Goal: Task Accomplishment & Management: Manage account settings

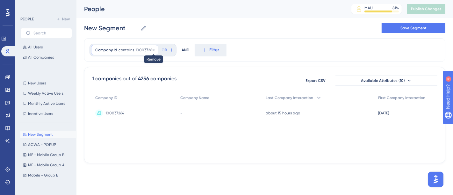
click at [152, 51] on icon at bounding box center [154, 50] width 4 height 4
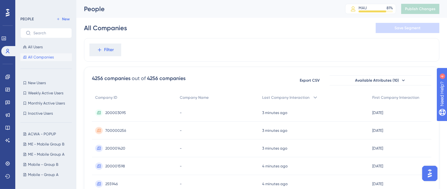
click at [185, 33] on div "All Companies Save Segment" at bounding box center [262, 28] width 356 height 20
click at [5, 53] on icon at bounding box center [7, 51] width 5 height 5
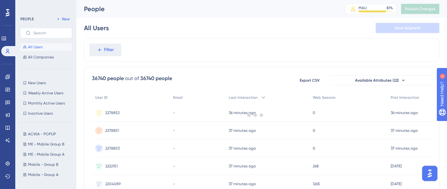
click at [145, 53] on div at bounding box center [256, 115] width 384 height 144
click at [128, 41] on div "Filter" at bounding box center [262, 50] width 356 height 24
click at [110, 49] on span "Filter" at bounding box center [109, 50] width 10 height 8
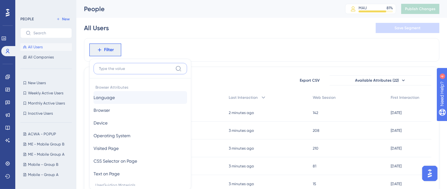
scroll to position [30, 0]
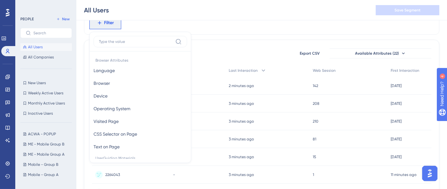
click at [201, 27] on div "Filter Browser Attributes Language Language Browser Browser Device Device Opera…" at bounding box center [262, 23] width 356 height 24
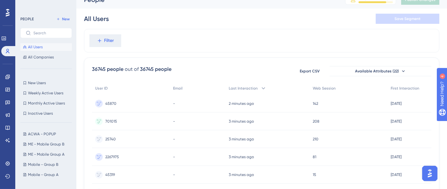
scroll to position [0, 0]
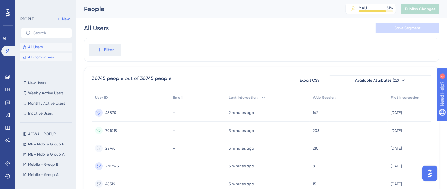
click at [32, 55] on span "All Companies" at bounding box center [41, 57] width 26 height 5
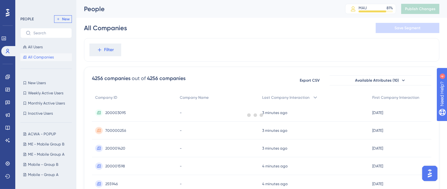
click at [64, 20] on span "New" at bounding box center [66, 19] width 8 height 5
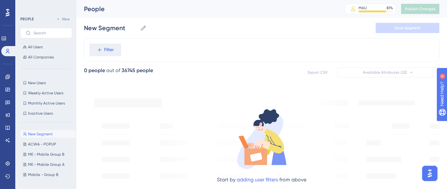
click at [107, 47] on span "Filter" at bounding box center [109, 50] width 10 height 8
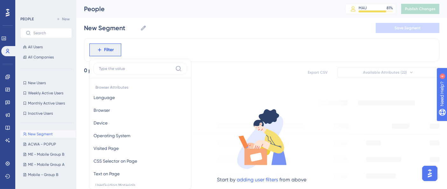
click at [224, 61] on div "Filter Browser Attributes Language Language Browser Browser Device Device Opera…" at bounding box center [262, 50] width 356 height 24
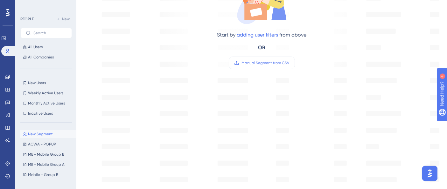
scroll to position [177, 0]
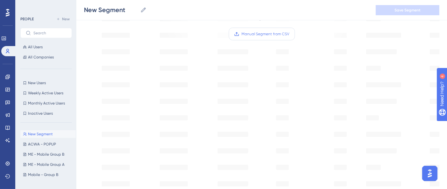
click at [272, 36] on span "Manual Segment from CSV" at bounding box center [266, 34] width 48 height 5
click at [290, 34] on input "Manual Segment from CSV" at bounding box center [290, 34] width 0 height 0
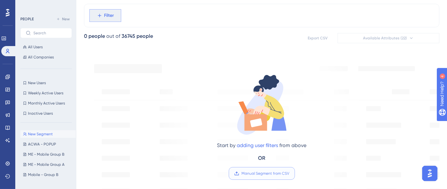
scroll to position [0, 0]
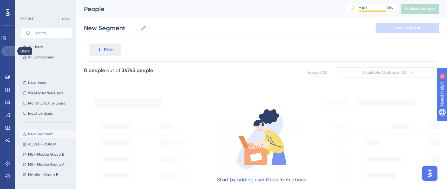
click at [7, 51] on icon at bounding box center [8, 51] width 4 height 4
click at [53, 60] on span "All Companies" at bounding box center [41, 57] width 26 height 5
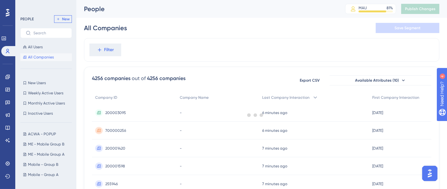
click at [67, 17] on span "New" at bounding box center [66, 19] width 8 height 5
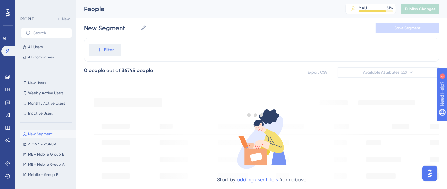
click at [98, 53] on div at bounding box center [256, 115] width 384 height 144
click at [186, 61] on div "Filter" at bounding box center [262, 50] width 356 height 24
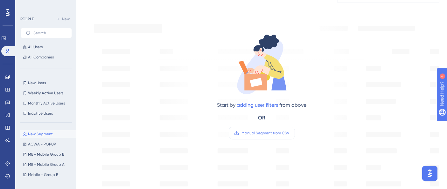
scroll to position [106, 0]
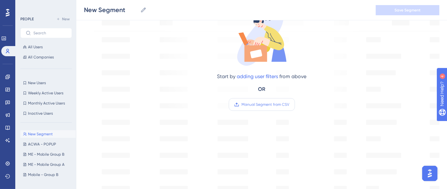
click at [274, 104] on span "Manual Segment from CSV" at bounding box center [266, 104] width 48 height 5
click at [290, 105] on input "Manual Segment from CSV" at bounding box center [290, 105] width 0 height 0
click at [324, 67] on div "Start by adding user filters from above OR Manual Segment from CSV" at bounding box center [262, 52] width 216 height 131
click at [254, 105] on span "Manual Segment from CSV" at bounding box center [266, 104] width 48 height 5
click at [290, 105] on input "Manual Segment from CSV" at bounding box center [290, 105] width 0 height 0
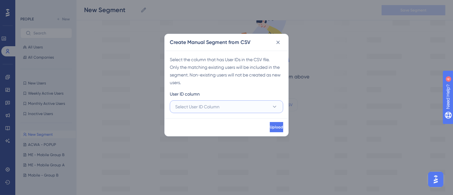
click at [232, 108] on button "Select User ID Column" at bounding box center [226, 106] width 113 height 13
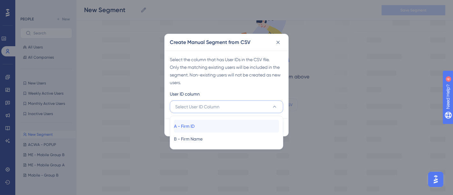
click at [202, 125] on div "A - Firm ID A - Firm ID" at bounding box center [226, 126] width 105 height 13
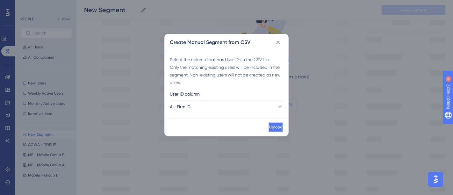
click at [268, 125] on button "Upload" at bounding box center [275, 127] width 15 height 10
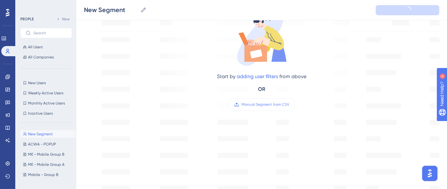
type input "New Segment-1"
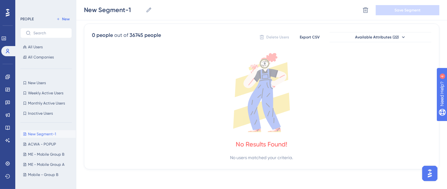
scroll to position [0, 0]
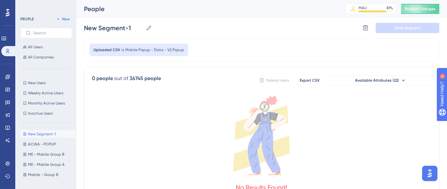
click at [262, 43] on div "Uploaded CSV is Mobile Popup - Data - V2 Popup" at bounding box center [262, 50] width 356 height 24
click at [187, 45] on div "Uploaded CSV is Mobile Popup - Data - V2 Popup" at bounding box center [262, 50] width 356 height 24
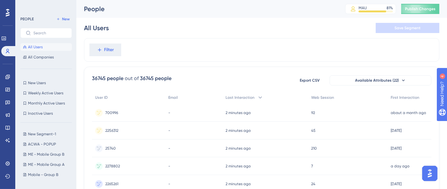
click at [170, 35] on div "All Users Save Segment" at bounding box center [262, 28] width 356 height 20
click at [70, 24] on div "PEOPLE New All Users All Companies" at bounding box center [46, 38] width 52 height 46
click at [68, 18] on span "New" at bounding box center [66, 19] width 8 height 5
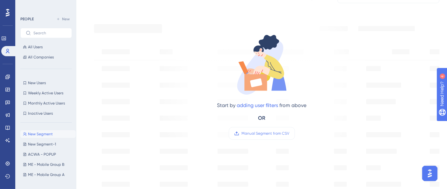
scroll to position [106, 0]
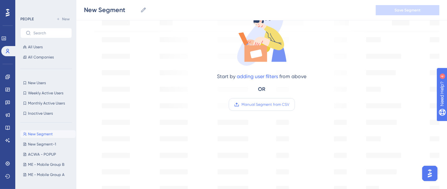
click at [260, 105] on span "Manual Segment from CSV" at bounding box center [266, 104] width 48 height 5
click at [290, 105] on input "Manual Segment from CSV" at bounding box center [290, 105] width 0 height 0
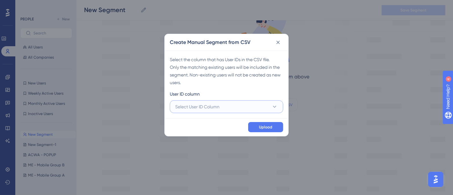
click at [230, 104] on button "Select User ID Column" at bounding box center [226, 106] width 113 height 13
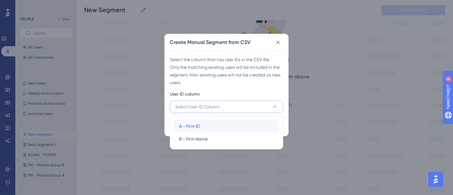
click at [181, 126] on span "A - Firm ID" at bounding box center [189, 126] width 21 height 8
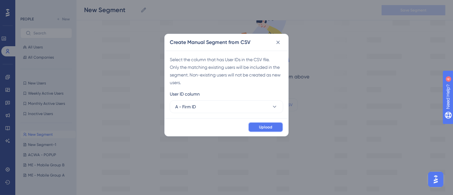
click at [263, 130] on button "Upload" at bounding box center [265, 127] width 35 height 10
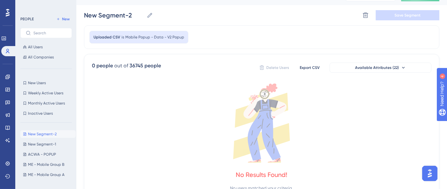
scroll to position [0, 0]
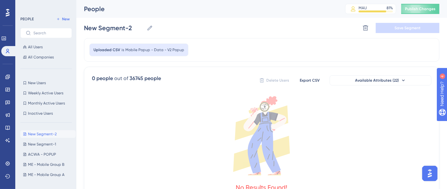
click at [274, 26] on div "New Segment-2 New Segment-2 Delete Segment Save Segment" at bounding box center [262, 28] width 356 height 20
click at [206, 36] on div "New Segment-2 New Segment-2 Delete Segment Save Segment" at bounding box center [262, 28] width 356 height 20
click at [65, 18] on span "New" at bounding box center [66, 19] width 8 height 5
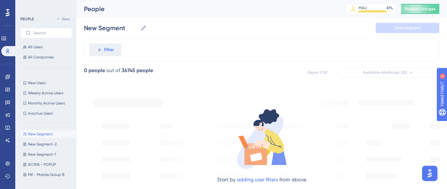
click at [51, 140] on div "New Segment New Segment New Segment-2 New Segment-2 New Segment-1 New Segment-1…" at bounding box center [47, 153] width 55 height 50
click at [46, 148] on button "New Segment-2 New Segment-2" at bounding box center [47, 145] width 55 height 8
type input "New Segment-2"
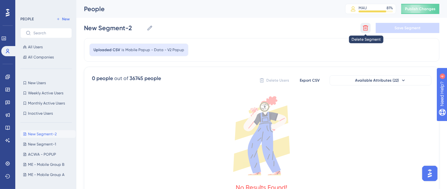
click at [368, 28] on icon at bounding box center [366, 28] width 6 height 6
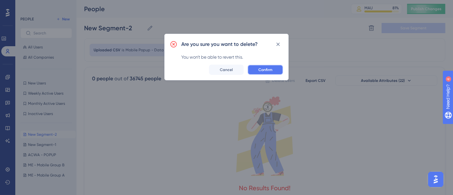
click at [264, 68] on span "Confirm" at bounding box center [265, 69] width 14 height 5
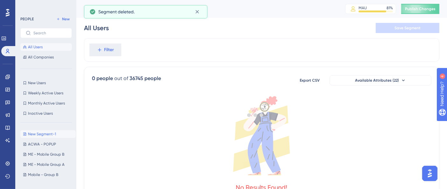
click at [49, 133] on span "New Segment-1" at bounding box center [42, 134] width 28 height 5
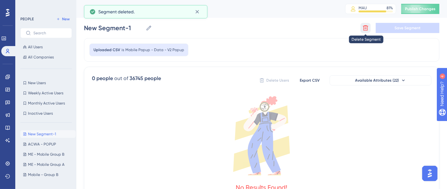
click at [364, 28] on icon at bounding box center [365, 27] width 5 height 5
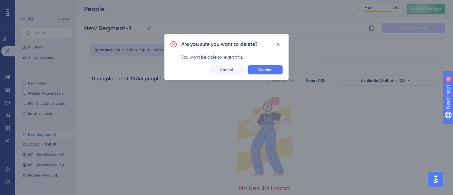
click at [256, 72] on button "Confirm" at bounding box center [265, 70] width 36 height 10
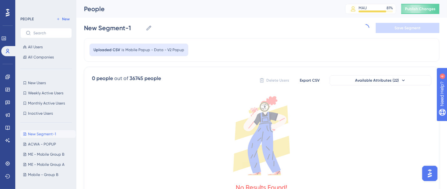
click at [235, 34] on div "New Segment-1 New Segment-1 Delete Segment Save Segment" at bounding box center [262, 28] width 356 height 20
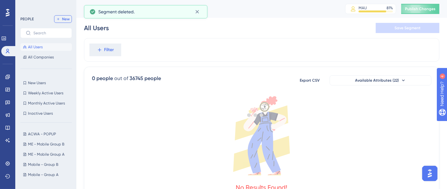
click at [68, 19] on span "New" at bounding box center [66, 19] width 8 height 5
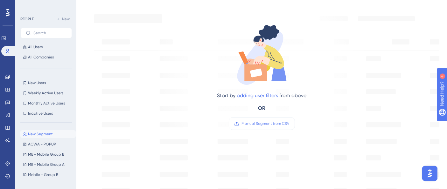
scroll to position [106, 0]
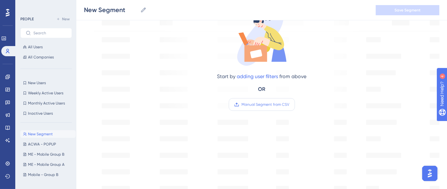
click at [267, 99] on label "Manual Segment from CSV" at bounding box center [262, 104] width 66 height 13
click at [290, 105] on input "Manual Segment from CSV" at bounding box center [290, 105] width 0 height 0
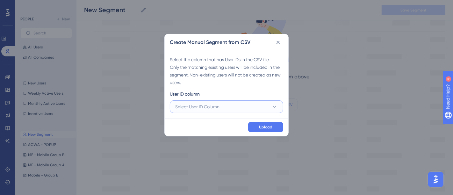
click at [242, 107] on button "Select User ID Column" at bounding box center [226, 106] width 113 height 13
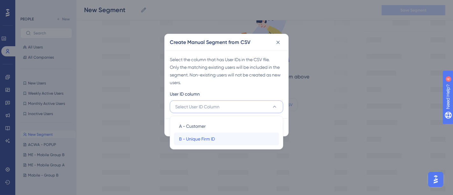
click at [200, 139] on span "B - Unique Firm ID" at bounding box center [197, 139] width 36 height 8
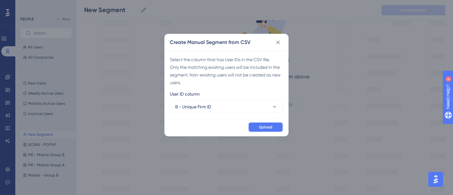
click at [265, 129] on span "Upload" at bounding box center [265, 126] width 13 height 5
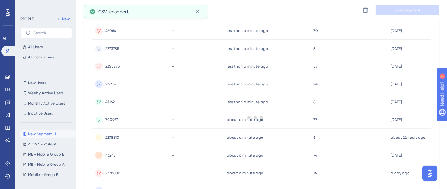
scroll to position [0, 0]
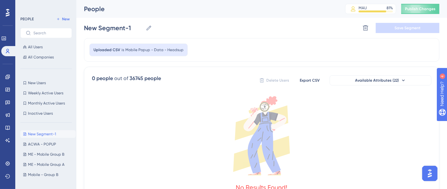
click at [278, 40] on div "Uploaded CSV is Mobile Popup - Data - Headsup" at bounding box center [262, 50] width 356 height 24
click at [60, 18] on icon at bounding box center [58, 19] width 4 height 4
type input "New Segment"
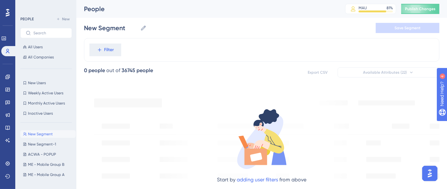
click at [172, 50] on div "Filter" at bounding box center [262, 50] width 356 height 24
click at [39, 58] on span "All Companies" at bounding box center [41, 57] width 26 height 5
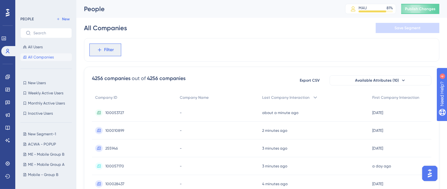
click at [117, 52] on button "Filter" at bounding box center [105, 50] width 32 height 13
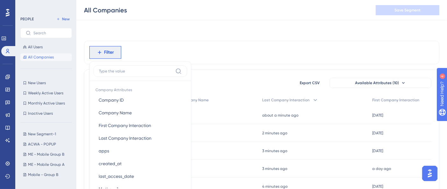
scroll to position [30, 0]
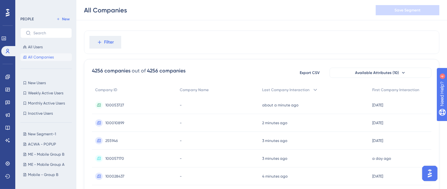
scroll to position [0, 0]
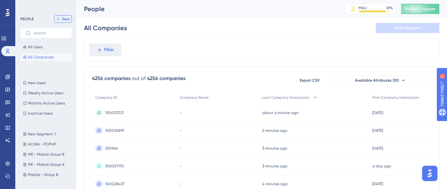
click at [67, 18] on span "New" at bounding box center [66, 19] width 8 height 5
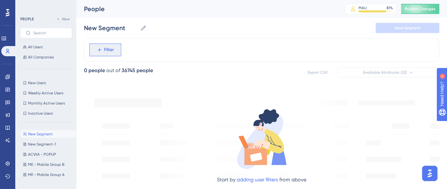
click at [115, 51] on button "Filter" at bounding box center [105, 50] width 32 height 13
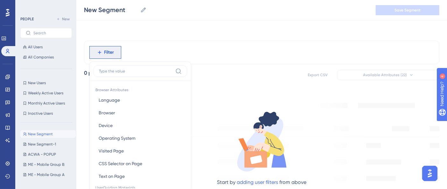
scroll to position [30, 0]
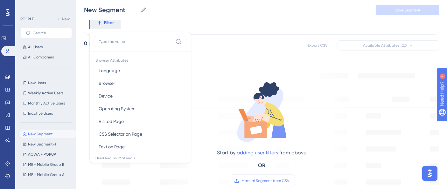
click at [214, 31] on div "Filter Browser Attributes Language Language Browser Browser Device Device Opera…" at bounding box center [262, 23] width 356 height 24
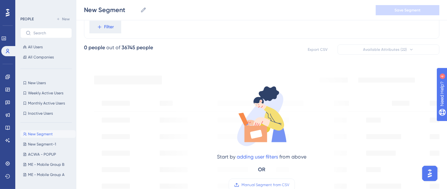
scroll to position [0, 0]
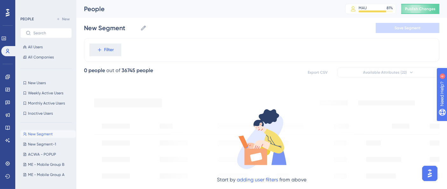
click at [161, 32] on div "New Segment New Segment Save Segment" at bounding box center [262, 28] width 356 height 20
click at [47, 60] on button "All Companies" at bounding box center [46, 57] width 52 height 8
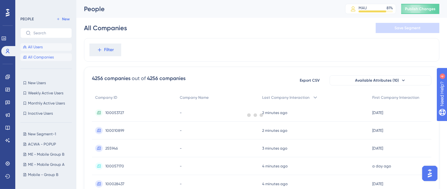
click at [45, 49] on button "All Users" at bounding box center [46, 47] width 52 height 8
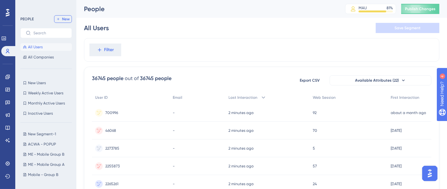
click at [66, 19] on span "New" at bounding box center [66, 19] width 8 height 5
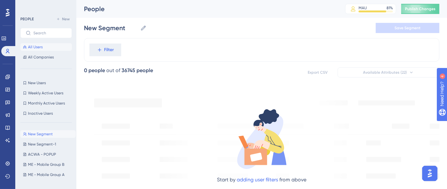
click at [43, 45] on button "All Users" at bounding box center [46, 47] width 52 height 8
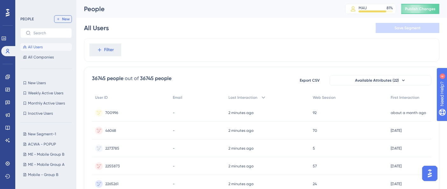
click at [65, 21] on span "New" at bounding box center [66, 19] width 8 height 5
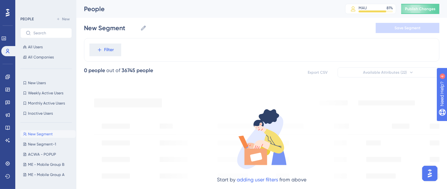
click at [188, 51] on div "Filter" at bounding box center [262, 50] width 356 height 24
click at [48, 49] on button "All Users" at bounding box center [46, 47] width 52 height 8
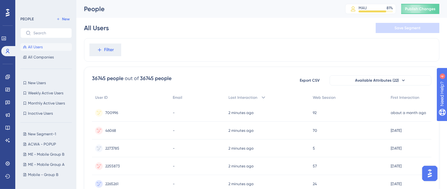
click at [159, 43] on div "Filter" at bounding box center [262, 50] width 356 height 24
click at [413, 6] on button "Publish Changes" at bounding box center [420, 9] width 38 height 10
click at [45, 56] on span "All Companies" at bounding box center [41, 57] width 26 height 5
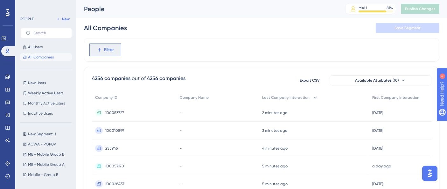
click at [107, 48] on span "Filter" at bounding box center [109, 50] width 10 height 8
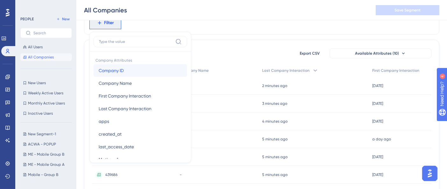
click at [117, 68] on span "Company ID" at bounding box center [111, 71] width 25 height 8
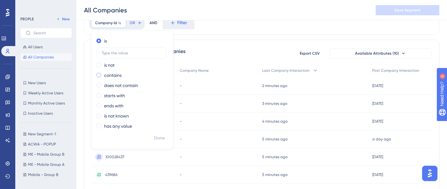
click at [124, 74] on div "contains" at bounding box center [130, 76] width 69 height 8
click at [124, 74] on input "text" at bounding box center [131, 73] width 59 height 4
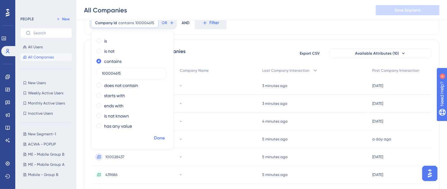
type input "100004615"
click at [159, 137] on span "Done" at bounding box center [159, 139] width 11 height 8
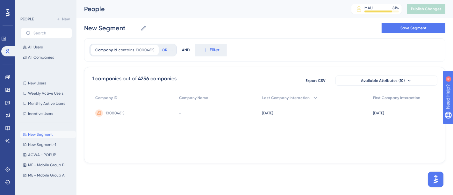
click at [243, 44] on div "Company Id contains 100004615 100004615 Remove OR AND Filter" at bounding box center [264, 50] width 361 height 24
click at [7, 76] on icon at bounding box center [7, 77] width 4 height 4
